Goal: Task Accomplishment & Management: Use online tool/utility

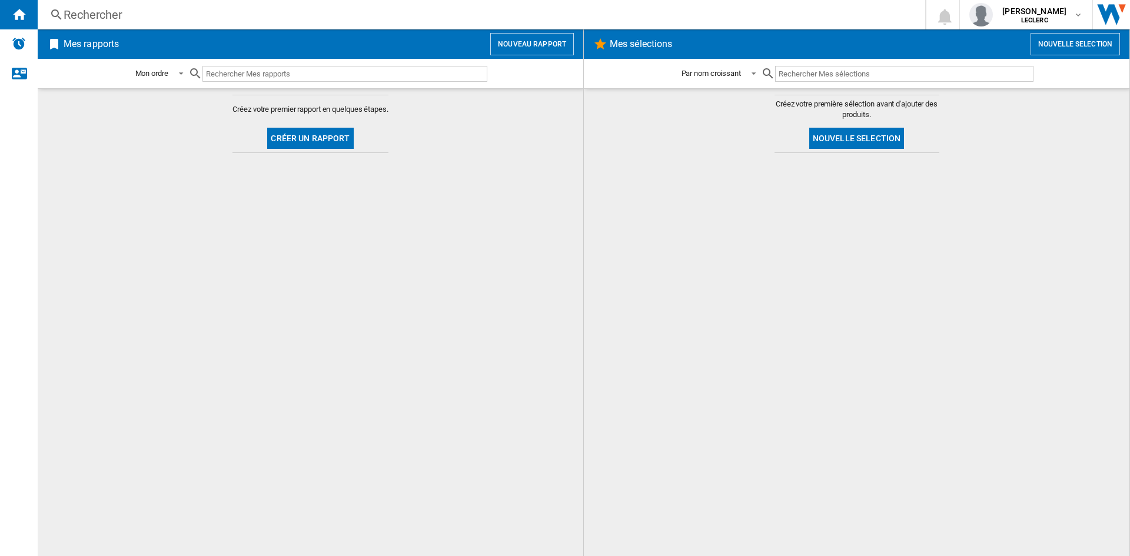
click at [298, 138] on button "Créer un rapport" at bounding box center [310, 138] width 86 height 21
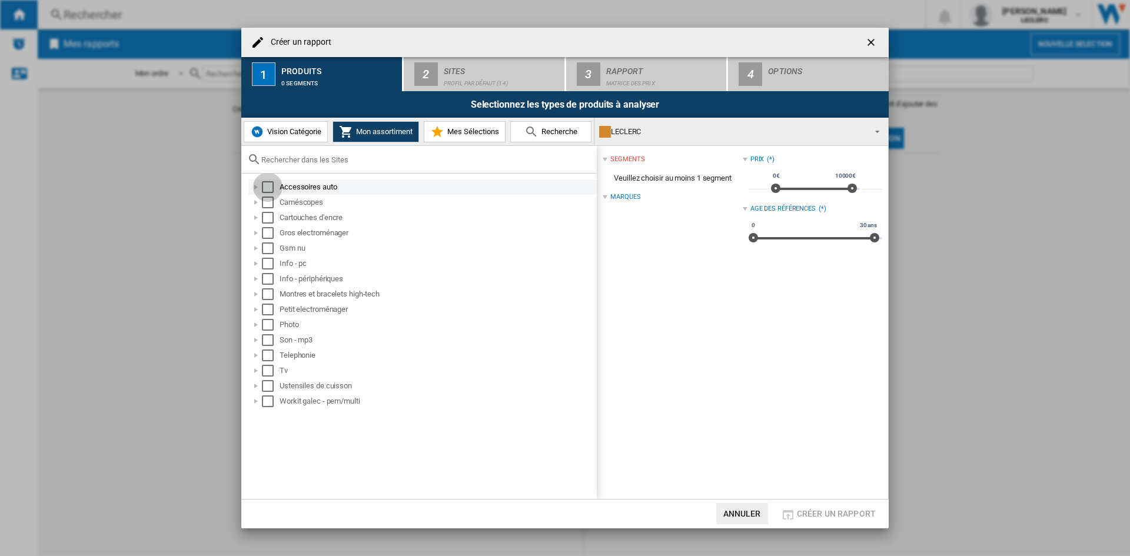
click at [269, 187] on div "Select" at bounding box center [268, 187] width 12 height 12
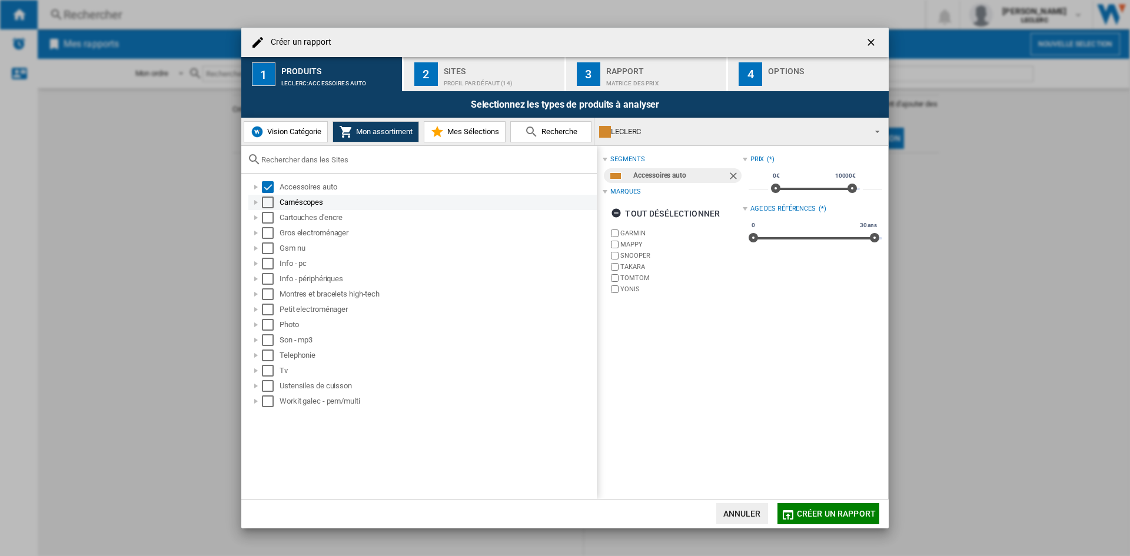
click at [272, 202] on div "Select" at bounding box center [268, 203] width 12 height 12
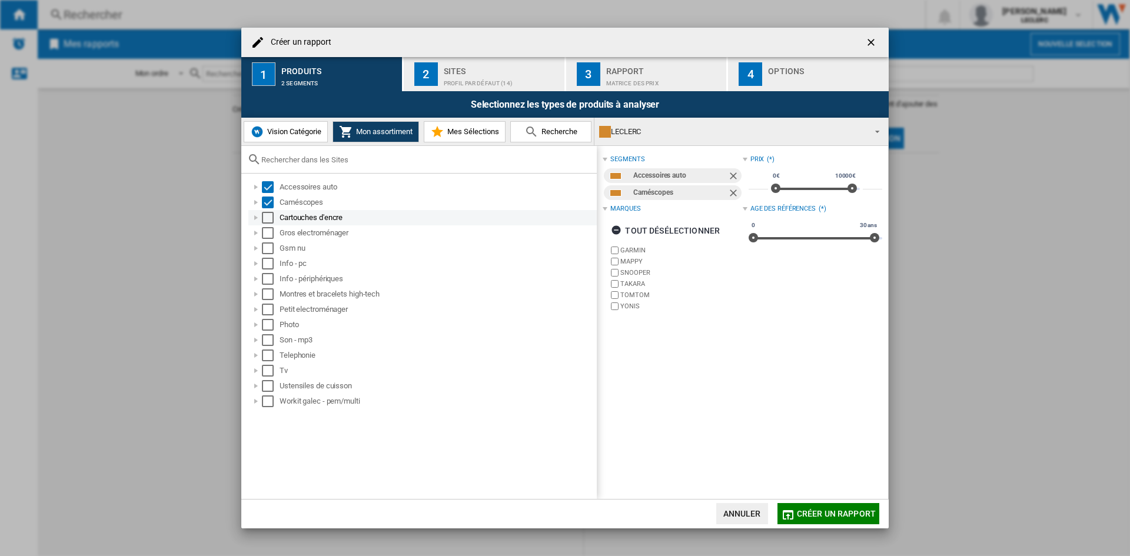
click at [270, 218] on div "Select" at bounding box center [268, 218] width 12 height 12
click at [270, 231] on div "Select" at bounding box center [268, 233] width 12 height 12
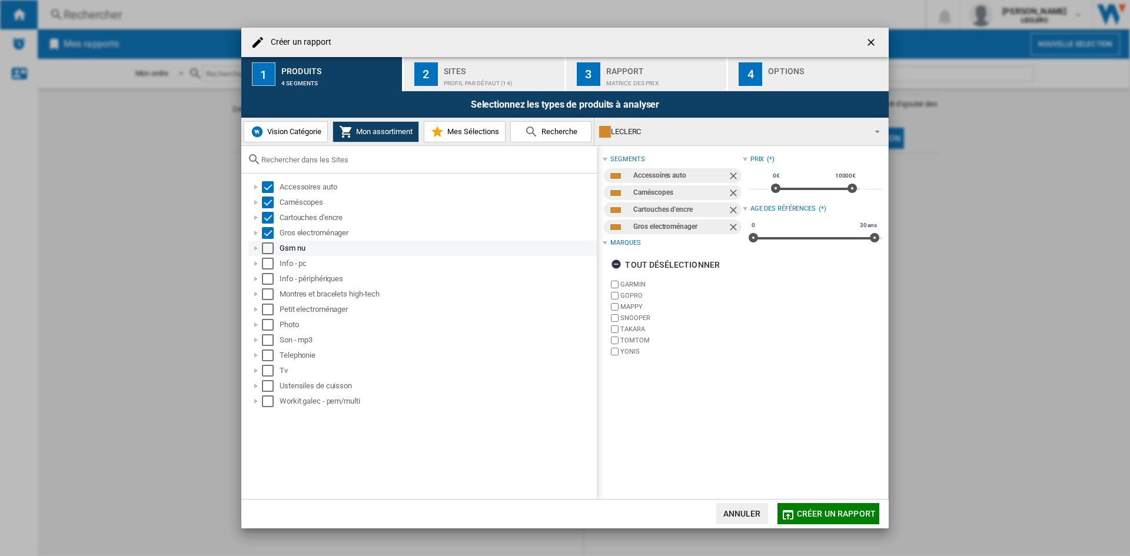
click at [268, 247] on div "Select" at bounding box center [268, 248] width 12 height 12
click at [269, 243] on div "Select" at bounding box center [268, 248] width 12 height 12
click at [269, 231] on div "Select" at bounding box center [268, 233] width 12 height 12
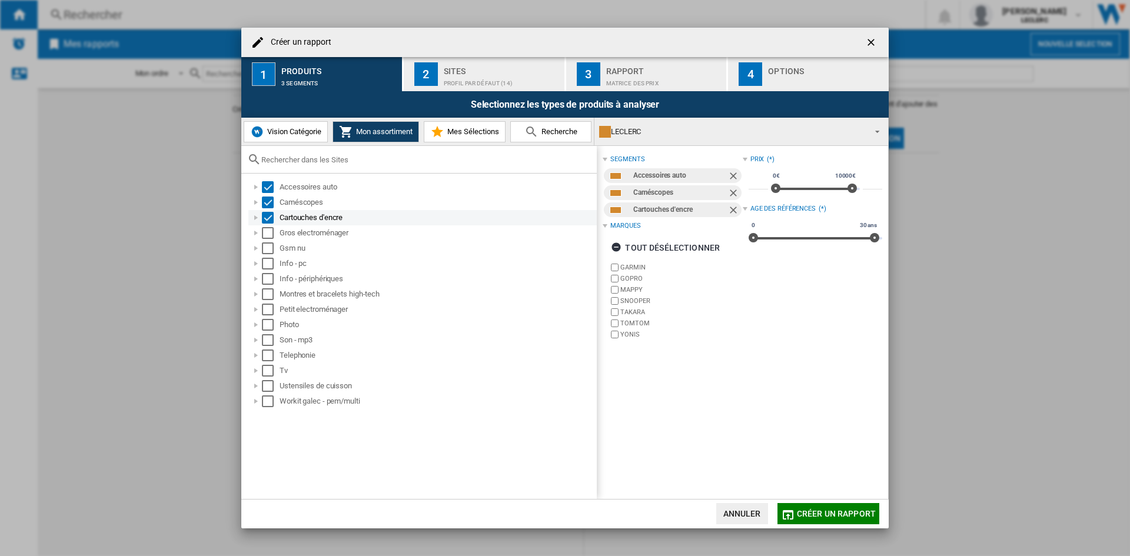
click at [269, 215] on div "Select" at bounding box center [268, 218] width 12 height 12
click at [268, 199] on div "Select" at bounding box center [268, 203] width 12 height 12
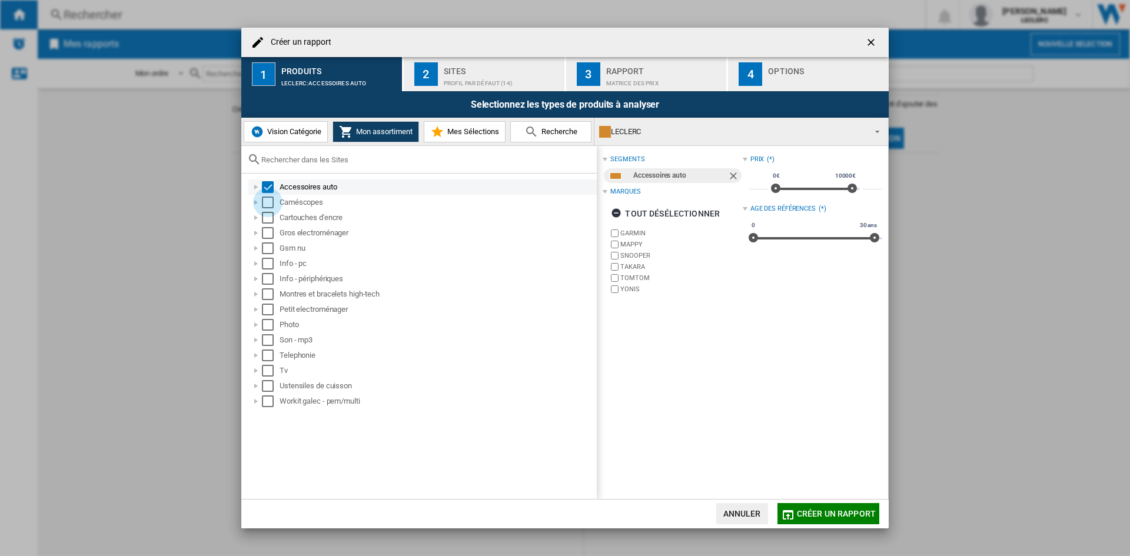
click at [267, 187] on div "Select" at bounding box center [268, 187] width 12 height 12
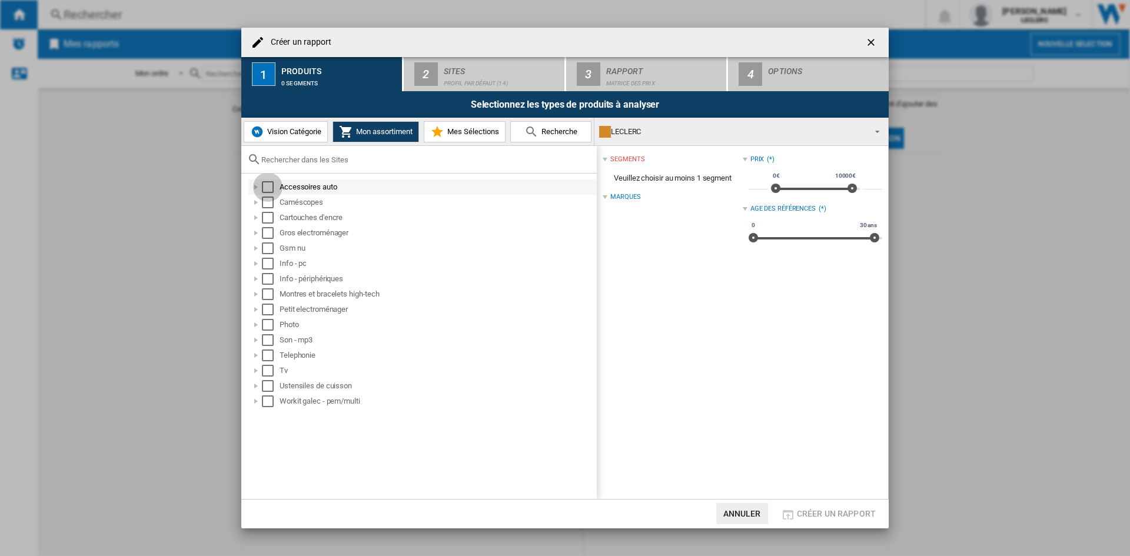
click at [266, 188] on div "Select" at bounding box center [268, 187] width 12 height 12
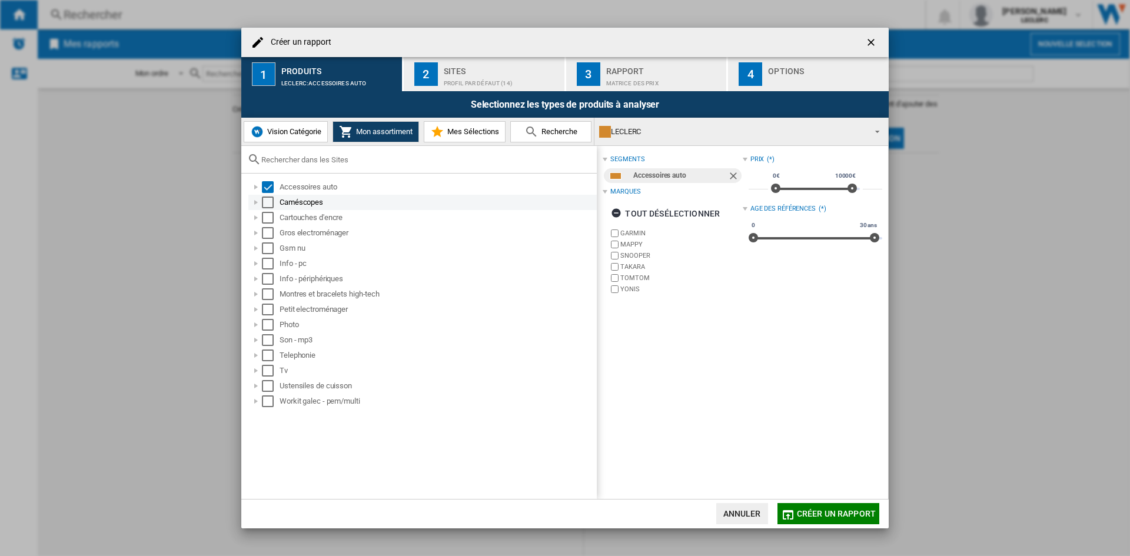
click at [266, 199] on div "Select" at bounding box center [268, 203] width 12 height 12
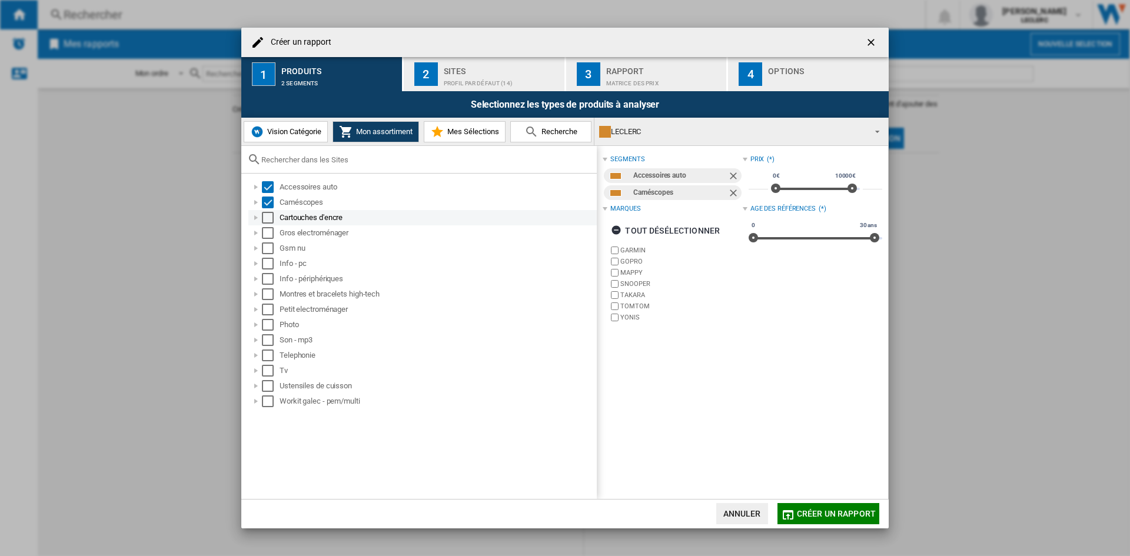
click at [266, 214] on div "Select" at bounding box center [268, 218] width 12 height 12
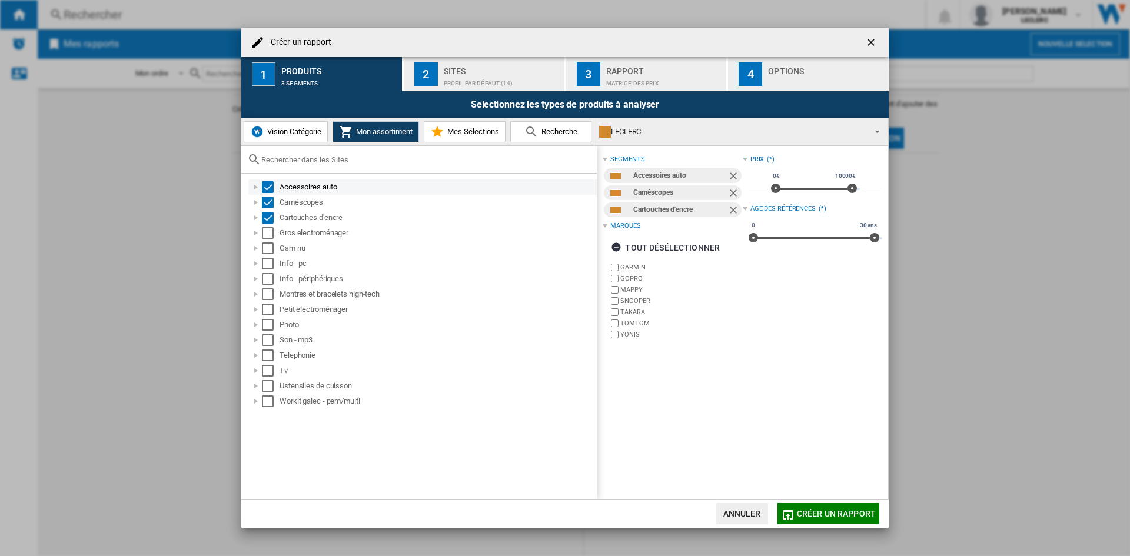
click at [266, 188] on div "Select" at bounding box center [268, 187] width 12 height 12
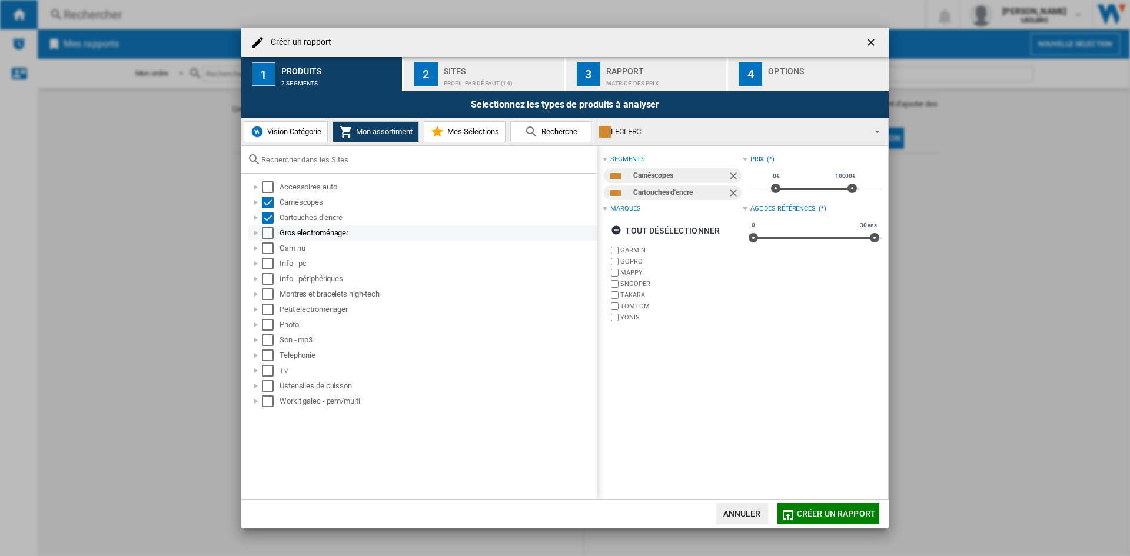
click at [268, 228] on div "Select" at bounding box center [268, 233] width 12 height 12
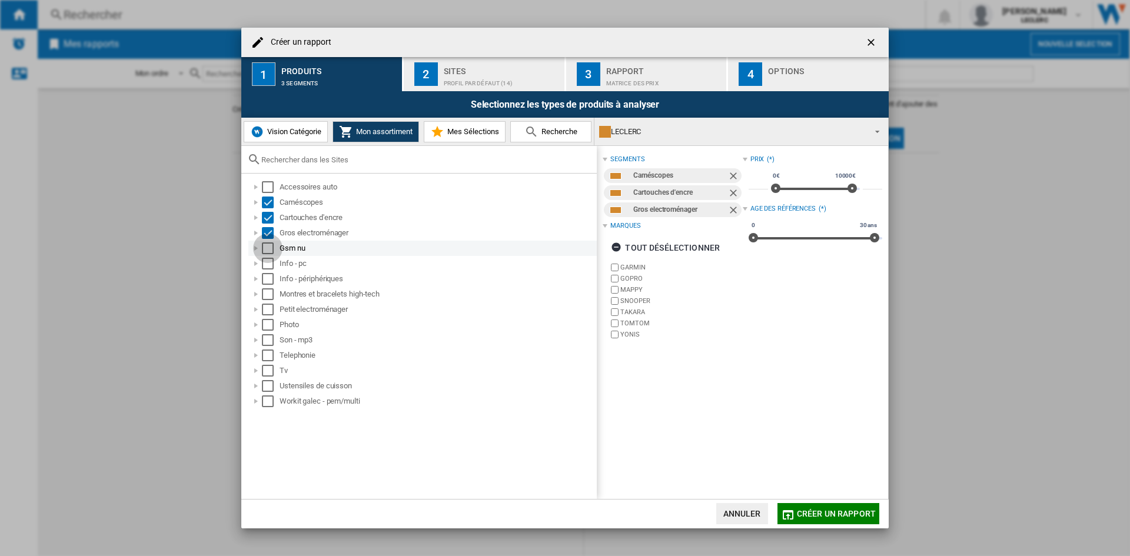
click at [268, 250] on div "Select" at bounding box center [268, 248] width 12 height 12
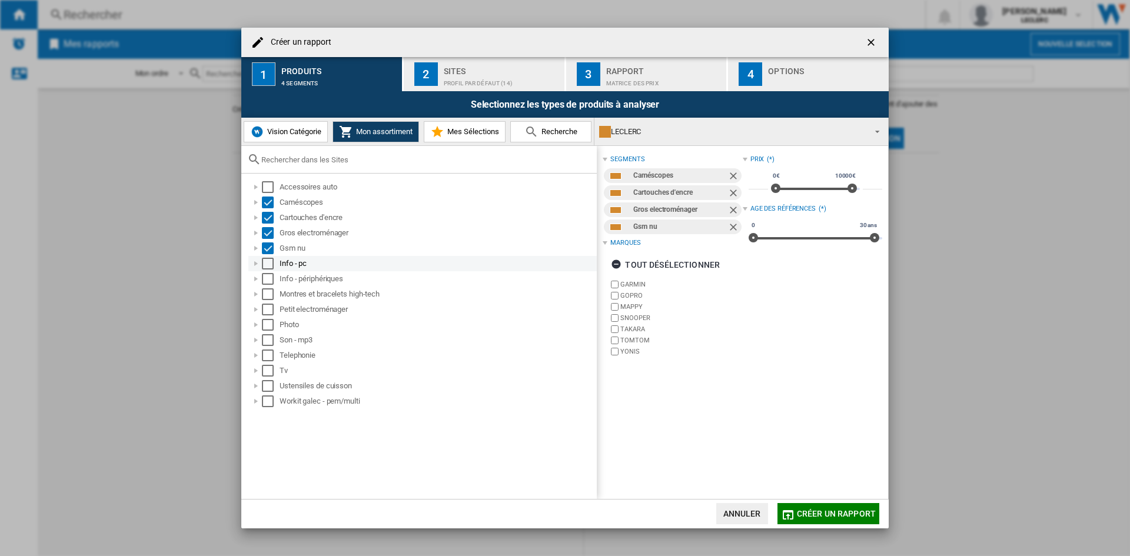
click at [268, 263] on div "Select" at bounding box center [268, 264] width 12 height 12
click at [268, 275] on div "Select" at bounding box center [268, 279] width 12 height 12
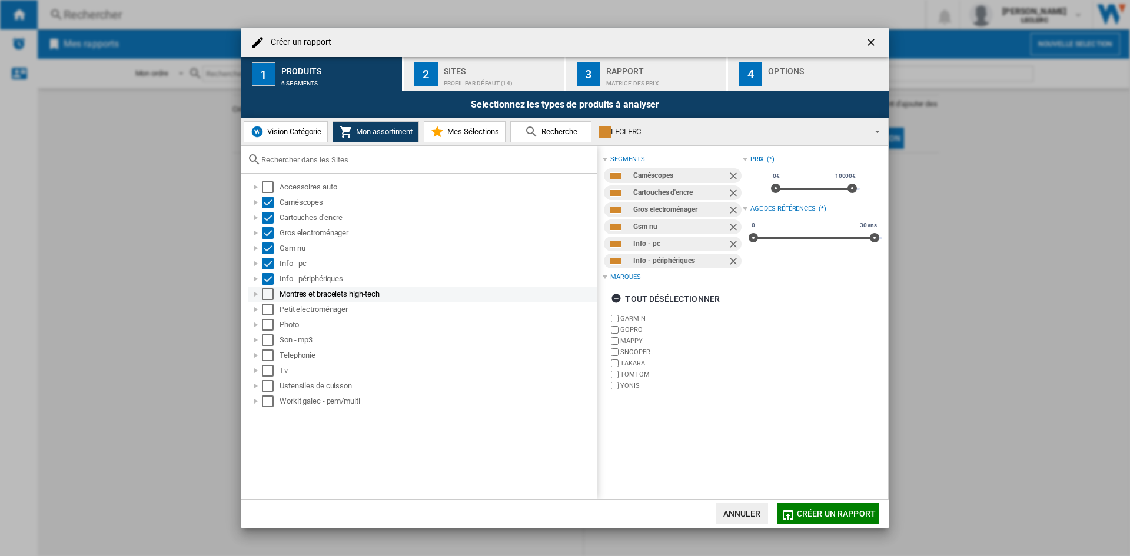
click at [269, 291] on div "Select" at bounding box center [268, 294] width 12 height 12
click at [270, 312] on div "Select" at bounding box center [268, 310] width 12 height 12
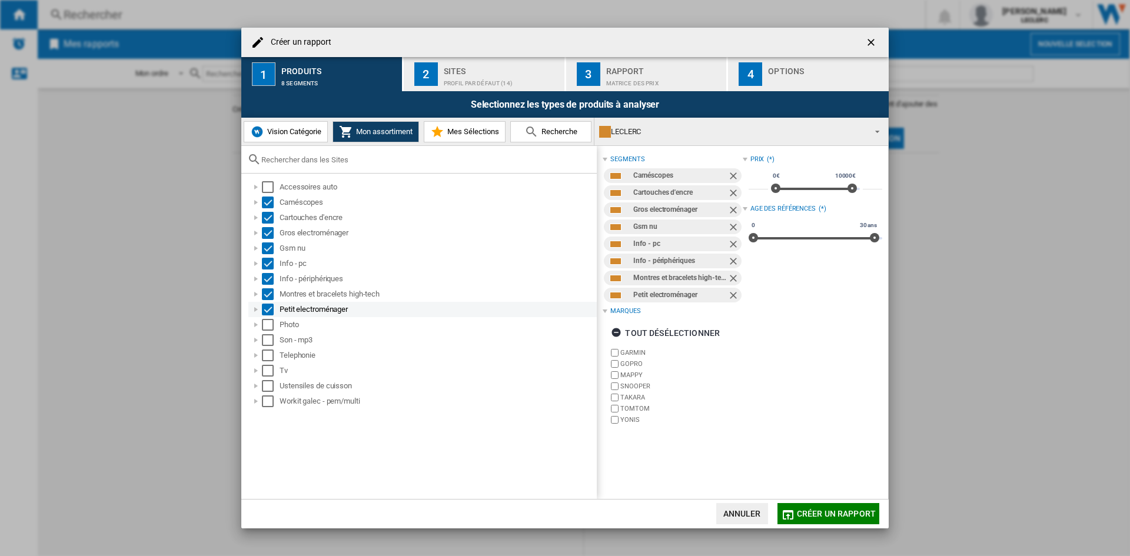
click at [269, 316] on div "Petit electroménager" at bounding box center [422, 309] width 348 height 15
click at [270, 330] on div "Select" at bounding box center [268, 325] width 12 height 12
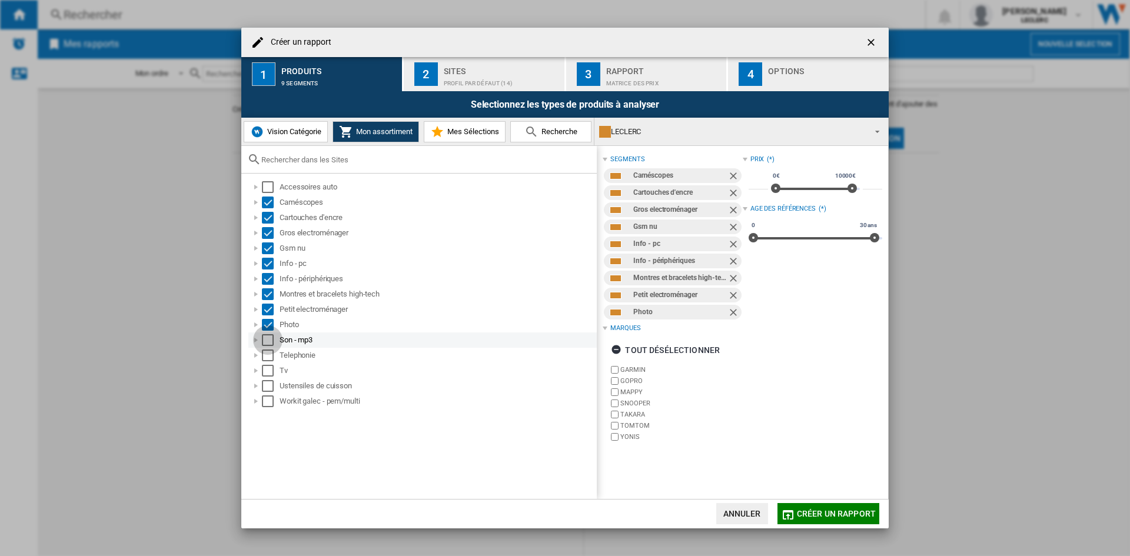
click at [270, 337] on div "Select" at bounding box center [268, 340] width 12 height 12
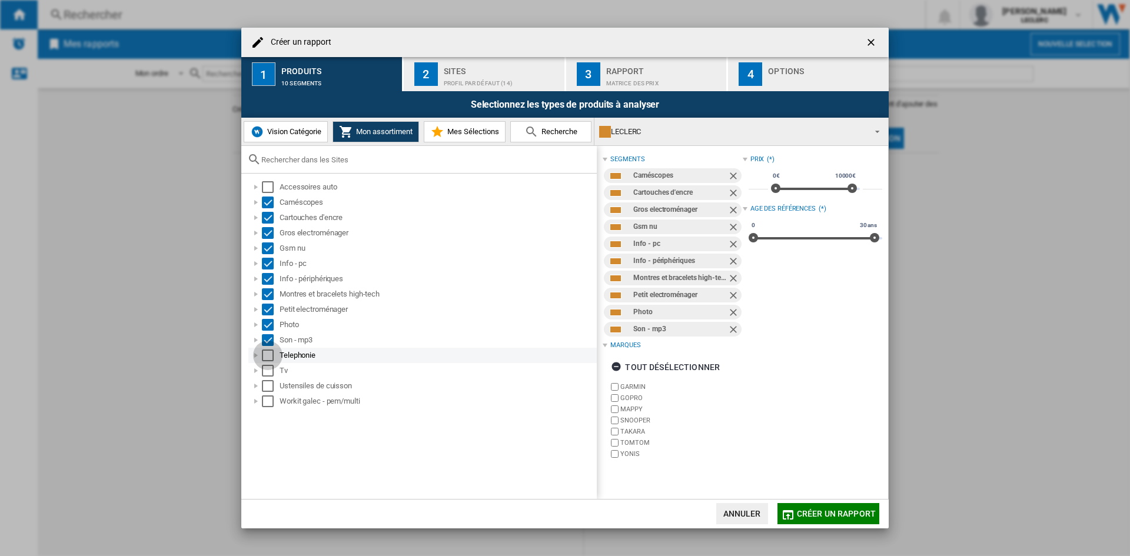
click at [270, 358] on div "Select" at bounding box center [268, 356] width 12 height 12
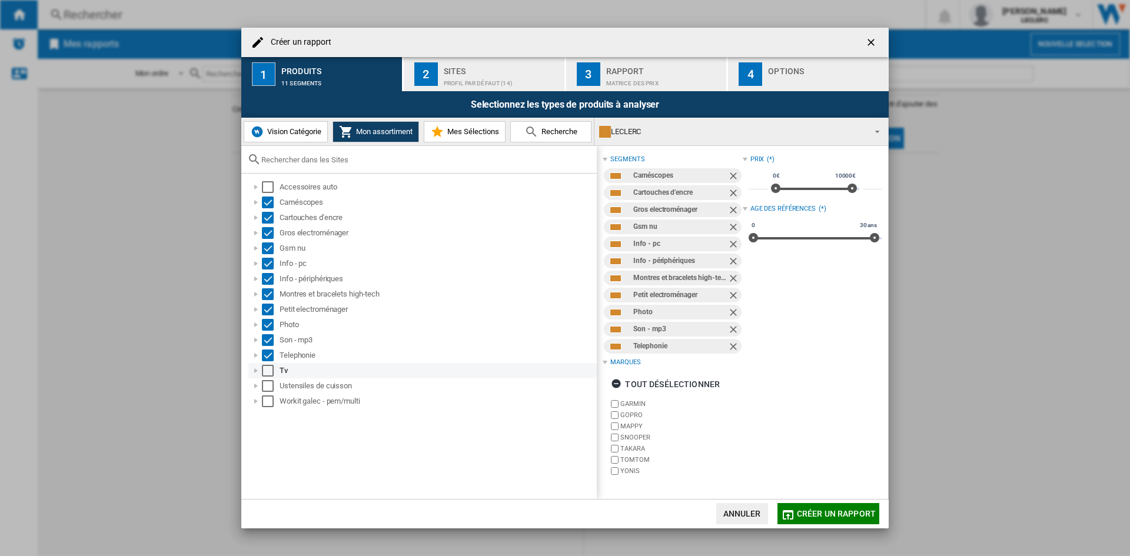
click at [270, 364] on div "Tv" at bounding box center [422, 370] width 348 height 15
click at [270, 386] on div "Select" at bounding box center [268, 386] width 12 height 12
click at [267, 371] on div "Select" at bounding box center [268, 371] width 12 height 12
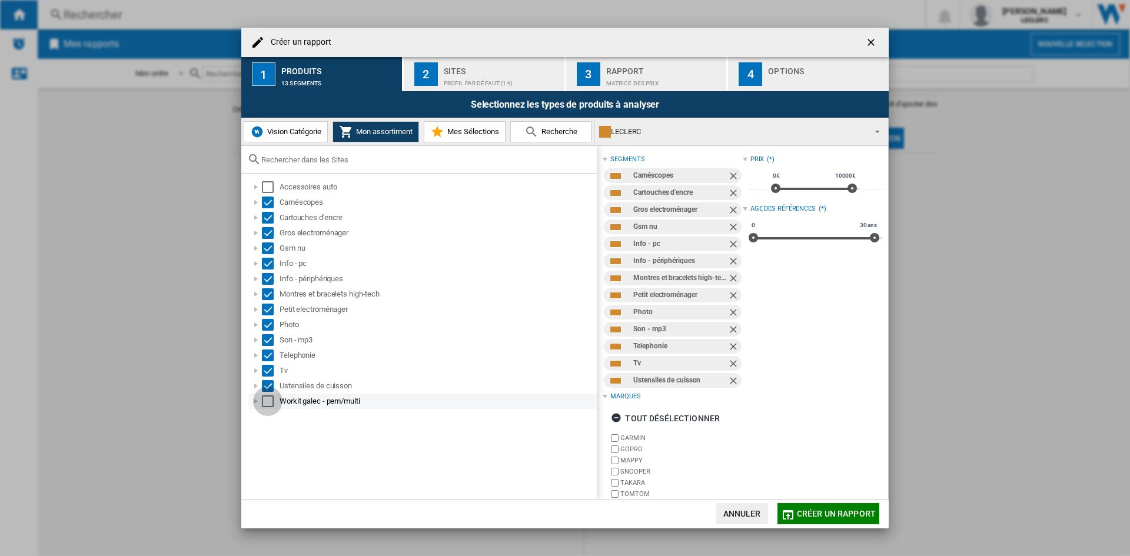
click at [270, 398] on div "Select" at bounding box center [268, 401] width 12 height 12
click at [467, 71] on div "Sites" at bounding box center [502, 68] width 116 height 12
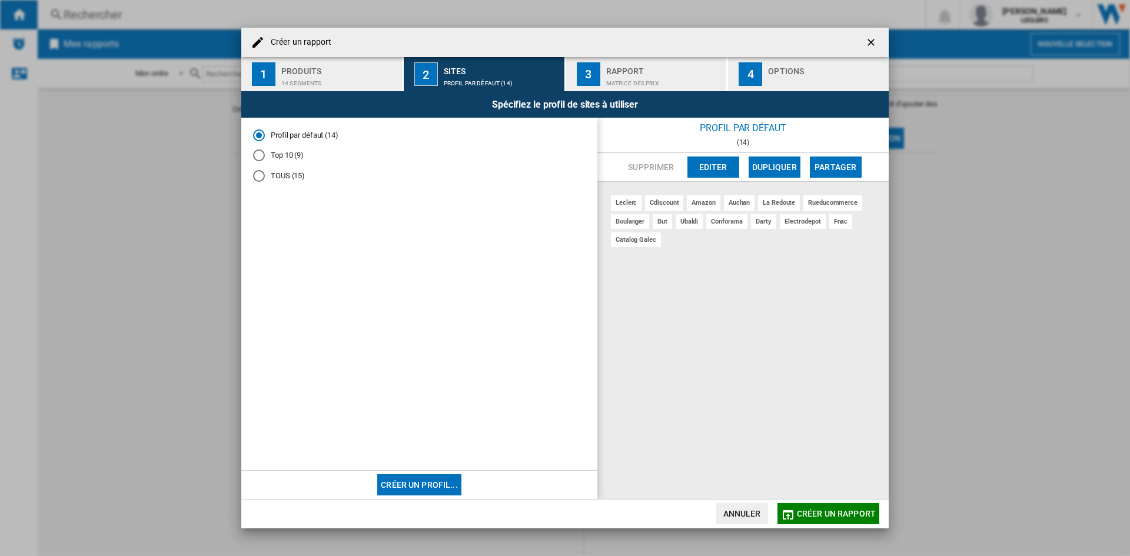
click at [282, 172] on md-radio-button "TOUS (15)" at bounding box center [419, 176] width 332 height 11
click at [653, 74] on div "Matrice des prix" at bounding box center [664, 80] width 116 height 12
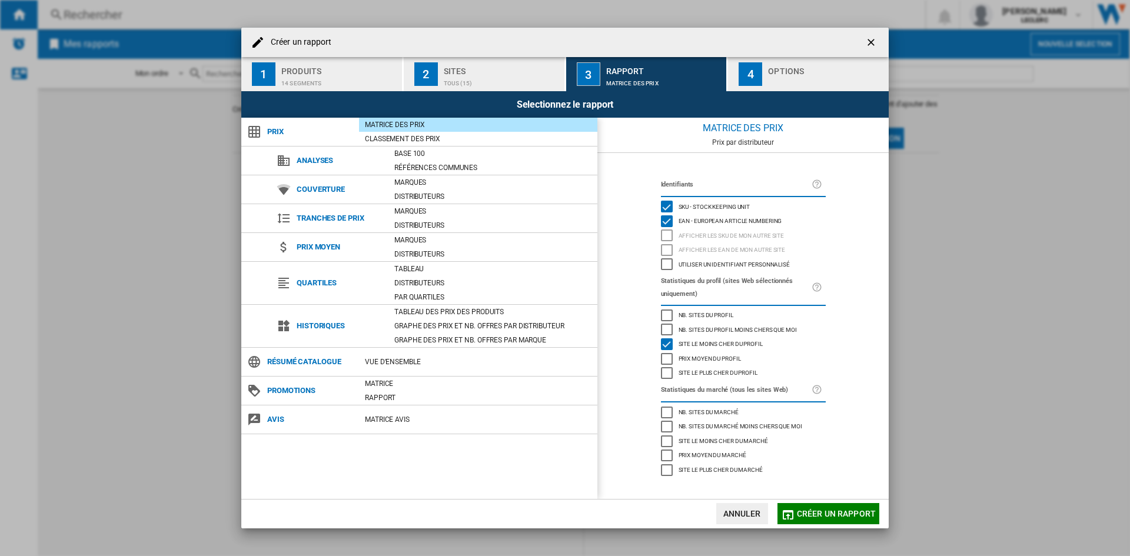
click at [833, 506] on button "Créer un rapport" at bounding box center [828, 513] width 102 height 21
